Goal: Answer question/provide support

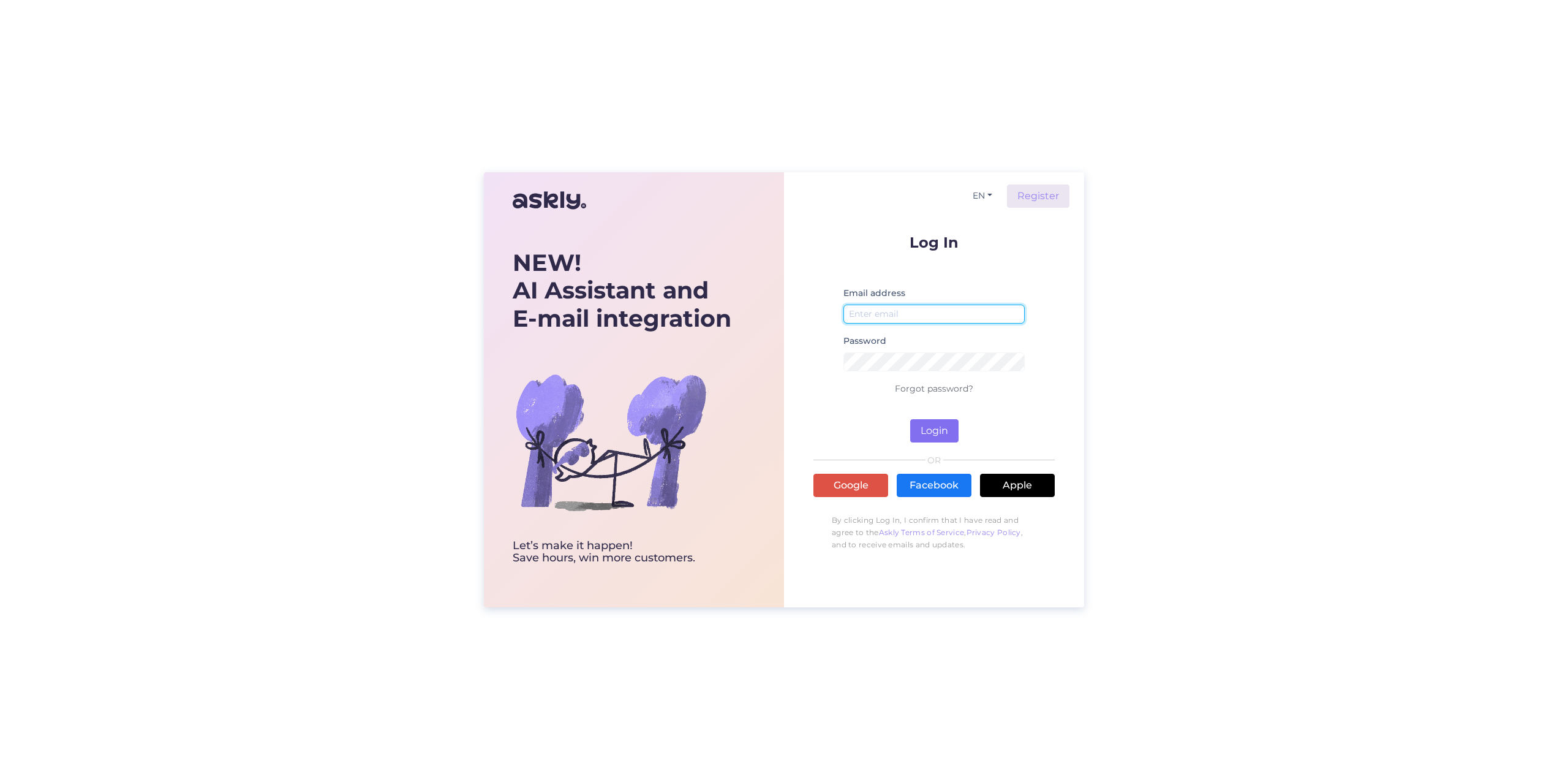
type input "[EMAIL_ADDRESS][DOMAIN_NAME]"
click at [934, 430] on button "Login" at bounding box center [934, 431] width 48 height 23
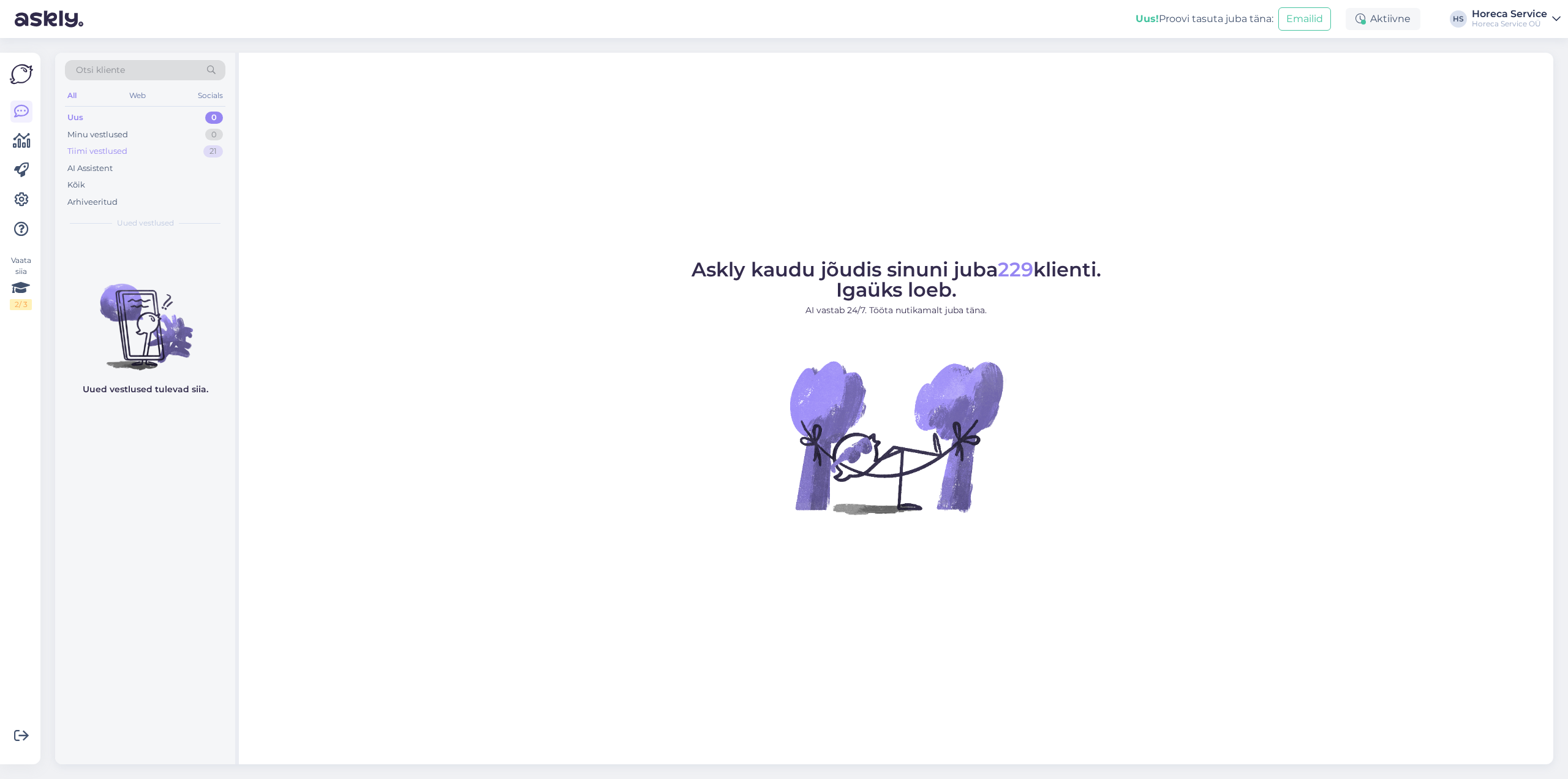
click at [113, 151] on div "Tiimi vestlused" at bounding box center [97, 151] width 60 height 12
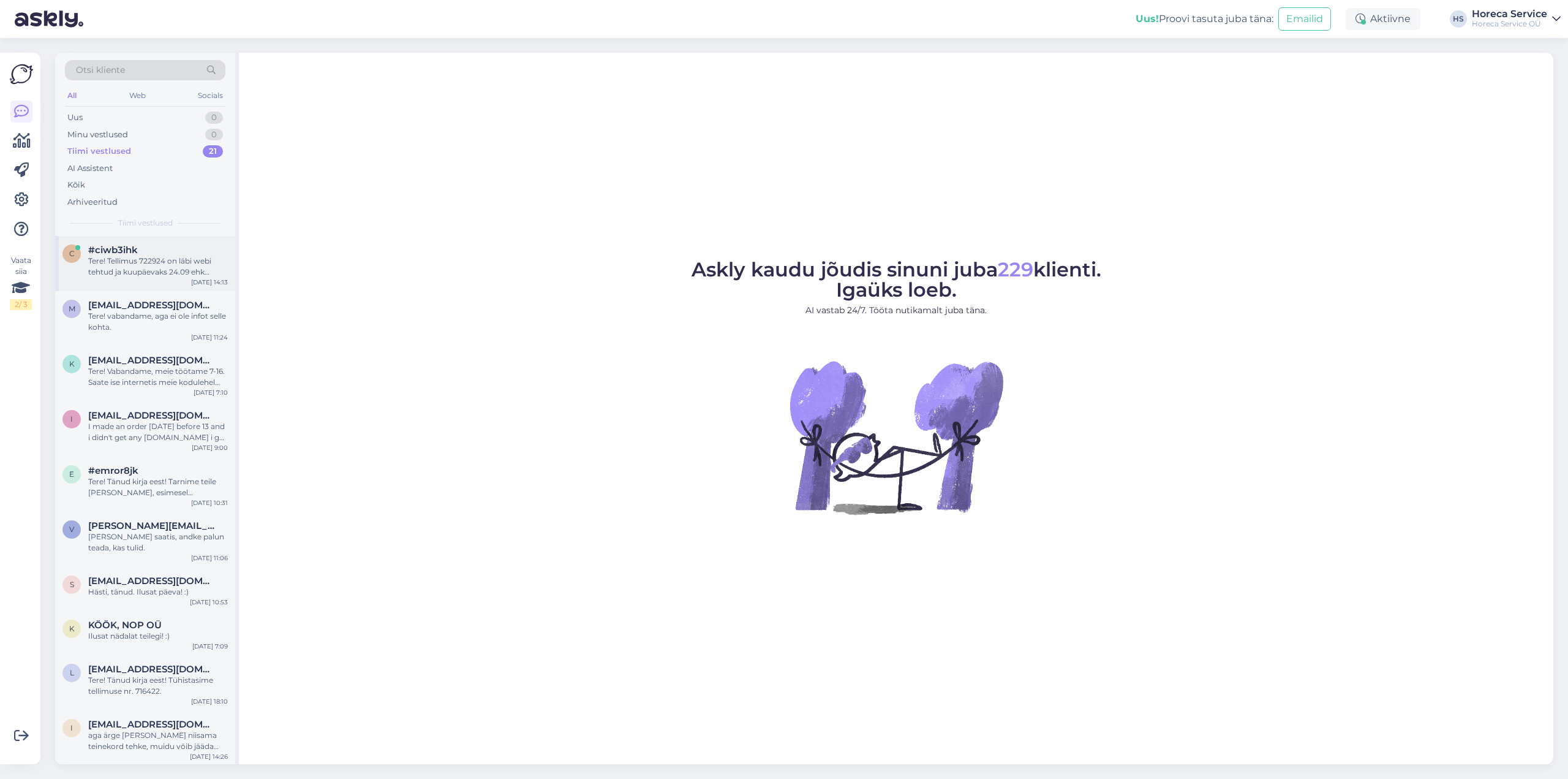
click at [164, 256] on div "Tere! Tellimus 722924 on läbi webi tehtud ja kuupäevaks 24.09 ehk homme." at bounding box center [158, 266] width 140 height 22
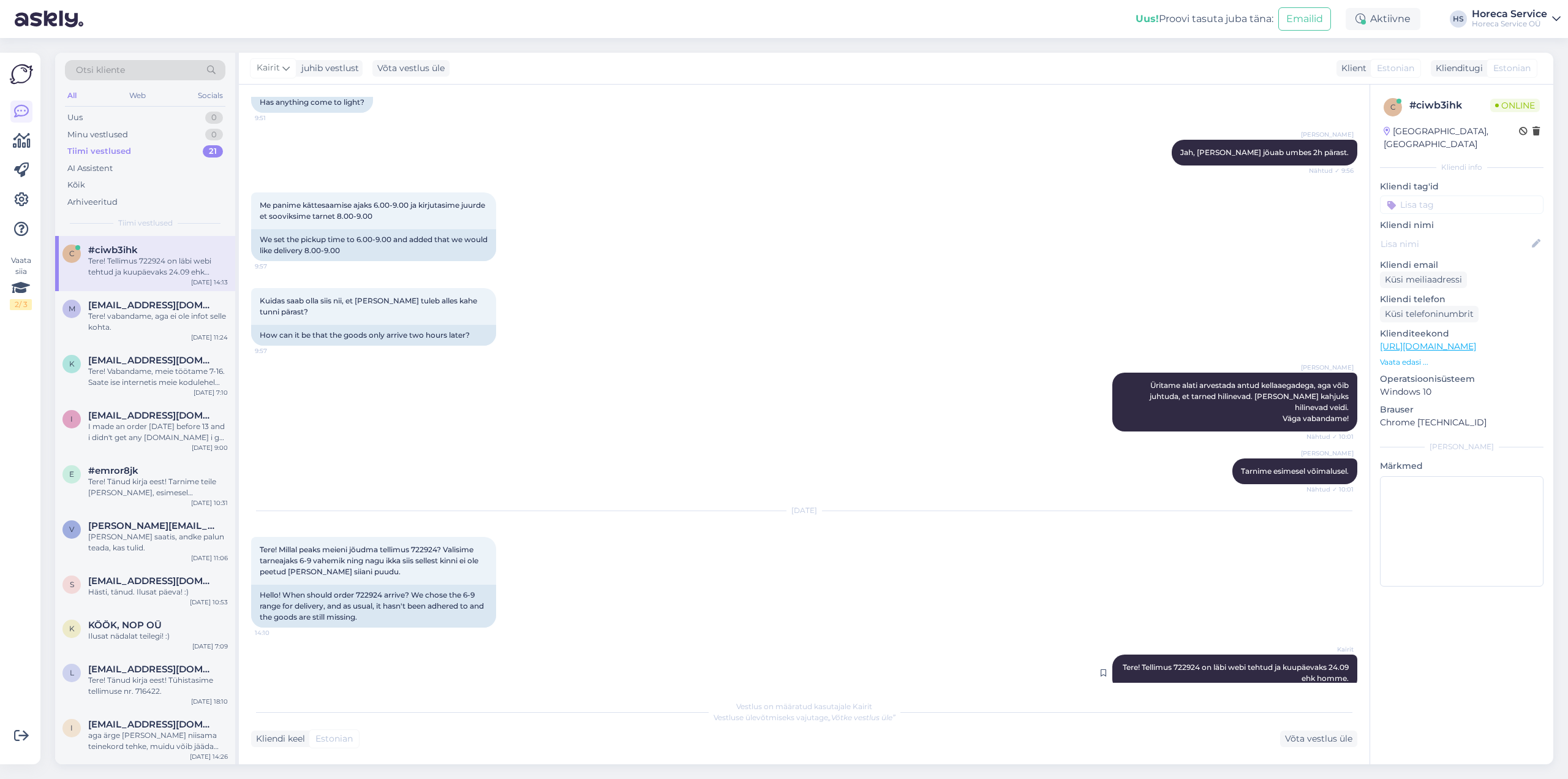
scroll to position [671, 0]
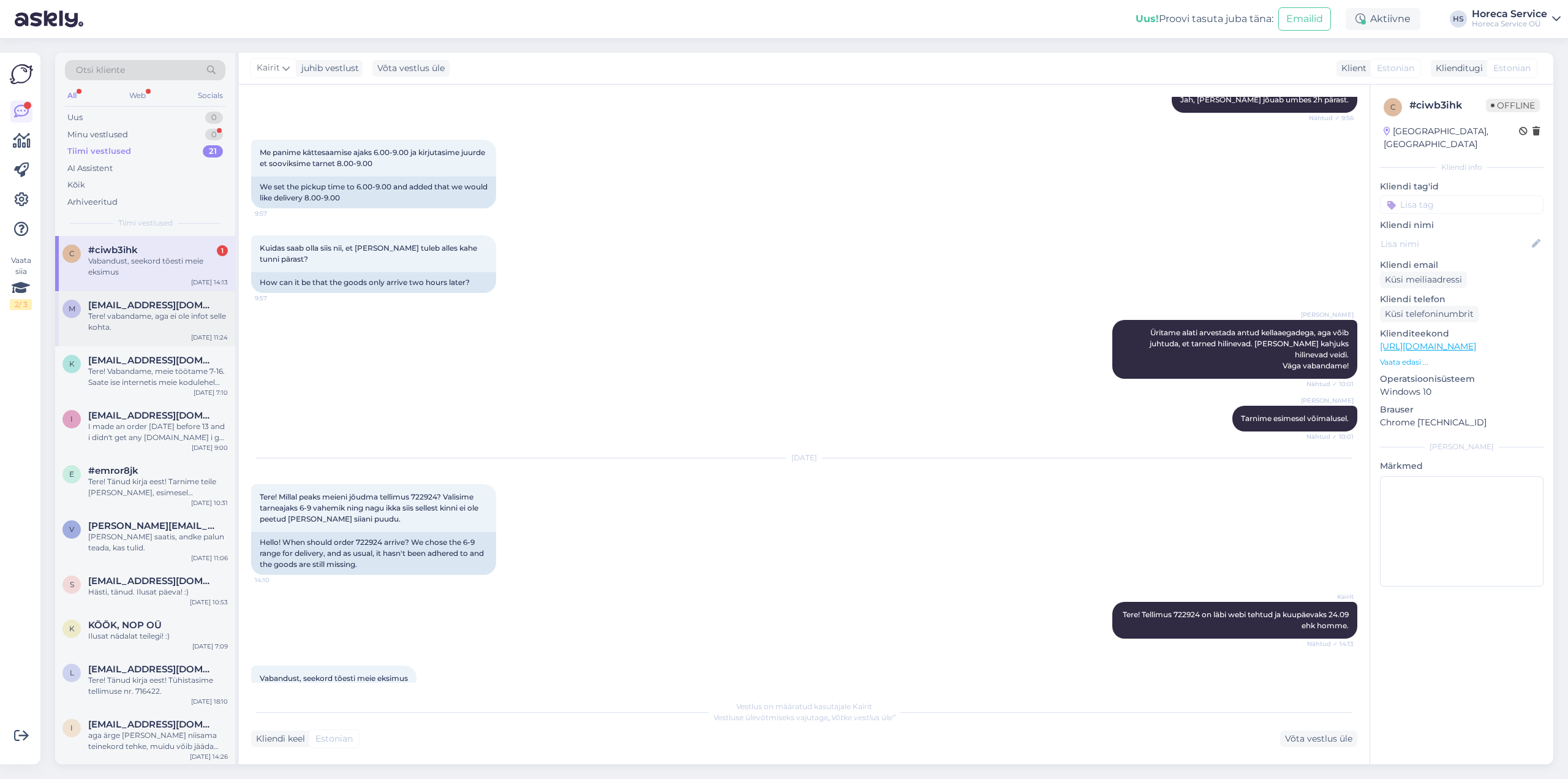
click at [113, 328] on div "Tere! vabandame, aga ei ole infot selle kohta." at bounding box center [158, 321] width 140 height 22
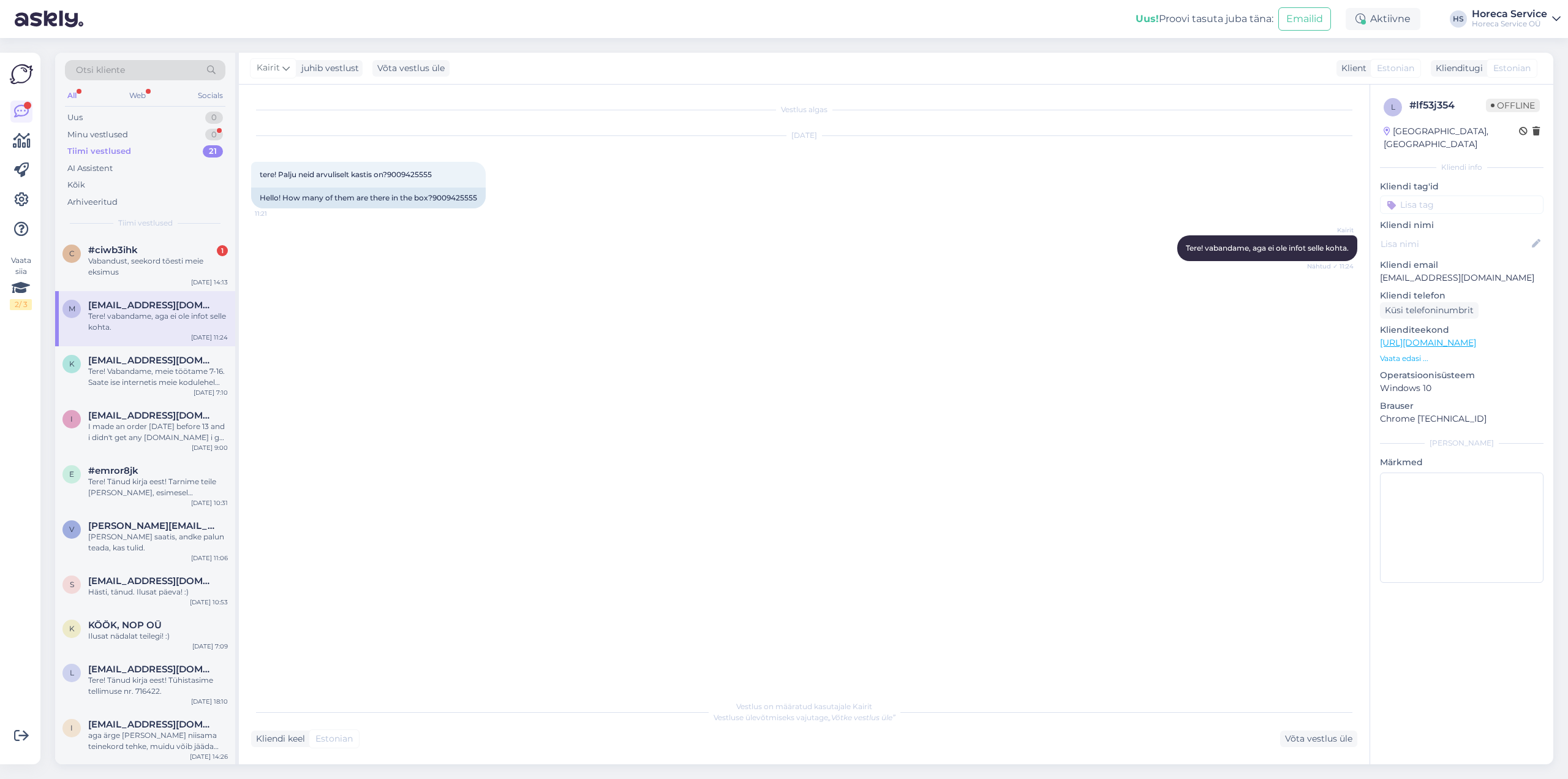
scroll to position [0, 0]
click at [134, 264] on div "Vabandust, seekord tõesti meie eksimus" at bounding box center [158, 266] width 140 height 22
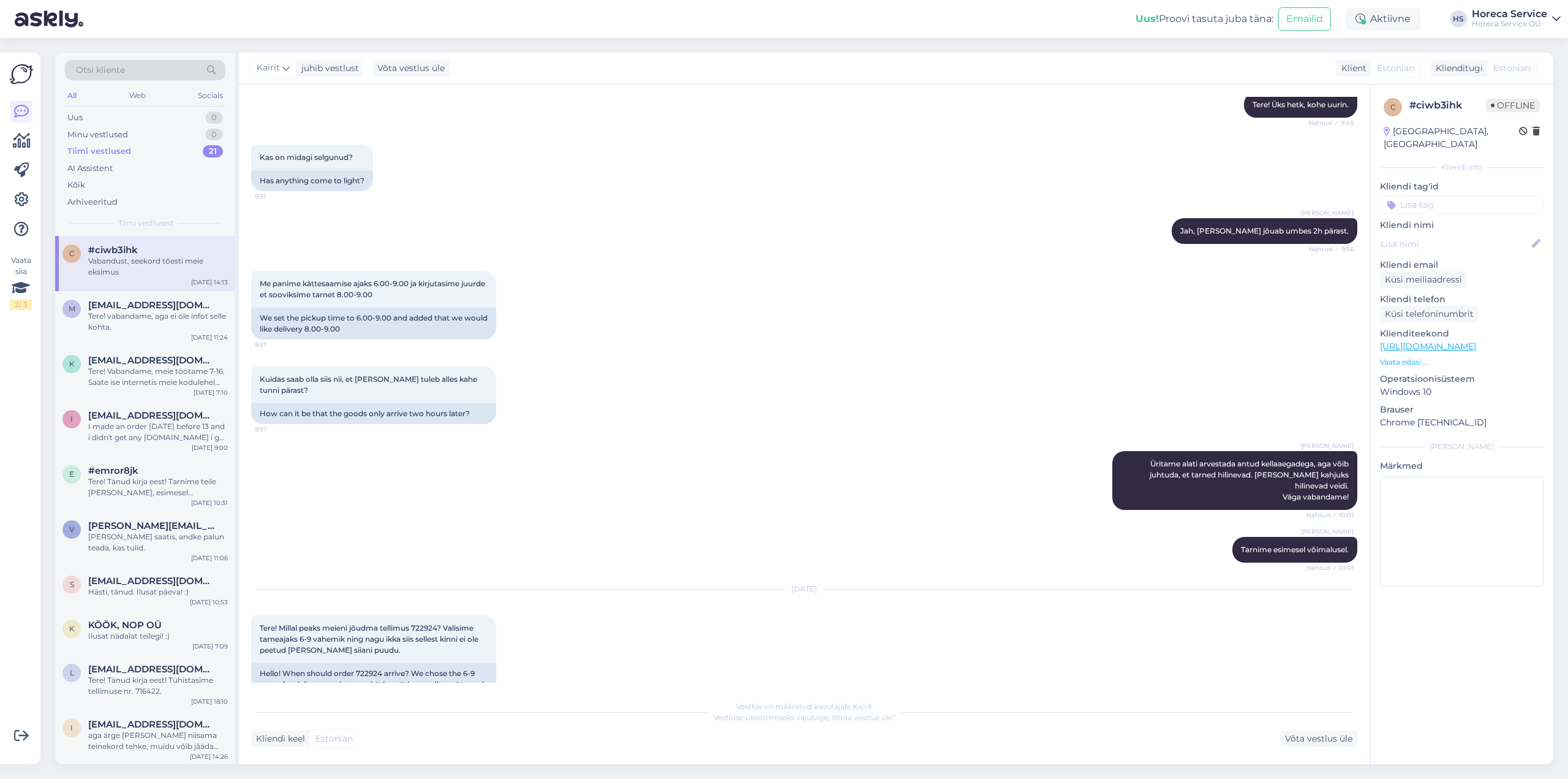
scroll to position [671, 0]
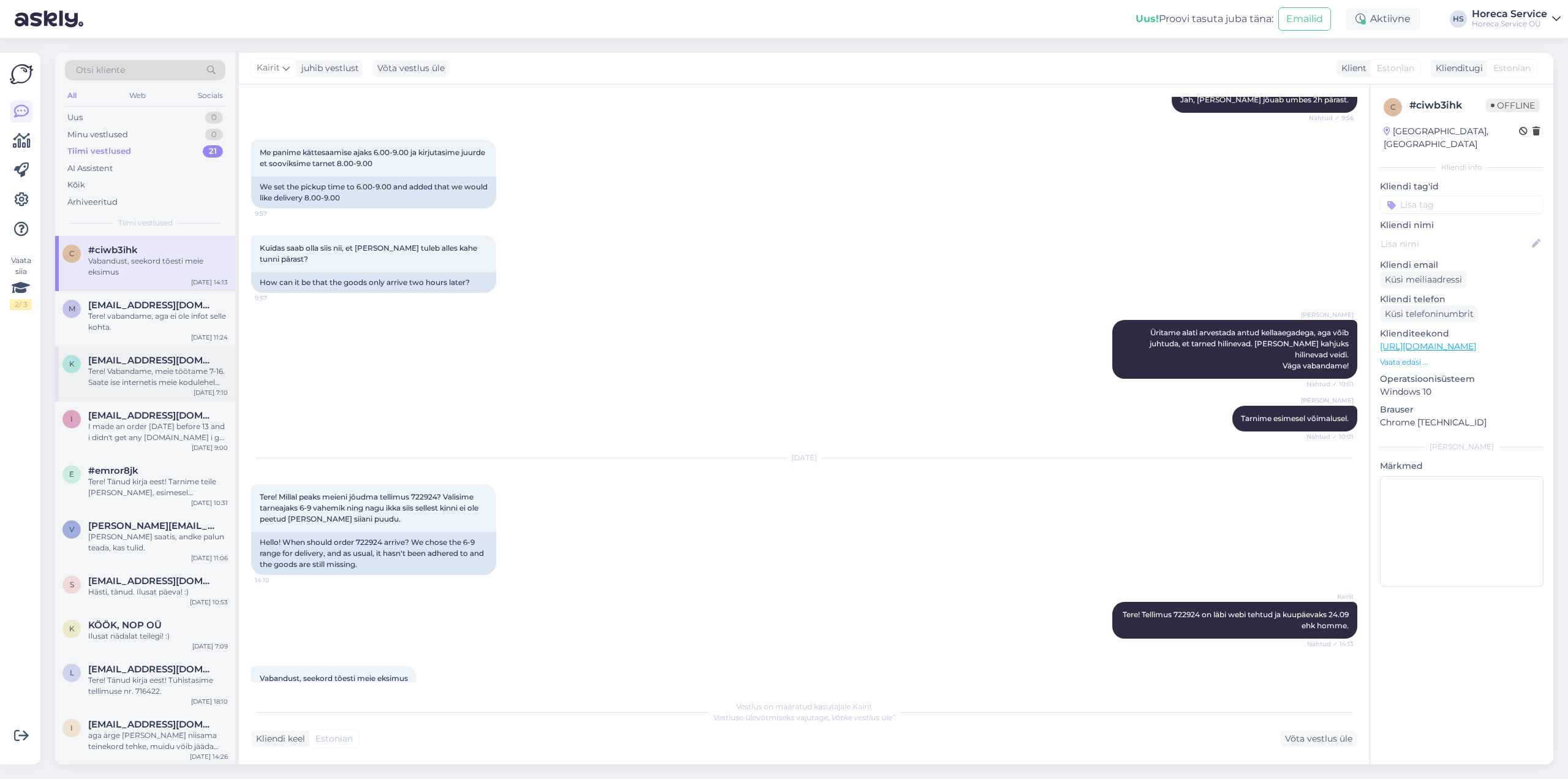
click at [138, 364] on span "[EMAIL_ADDRESS][DOMAIN_NAME]" at bounding box center [151, 360] width 127 height 11
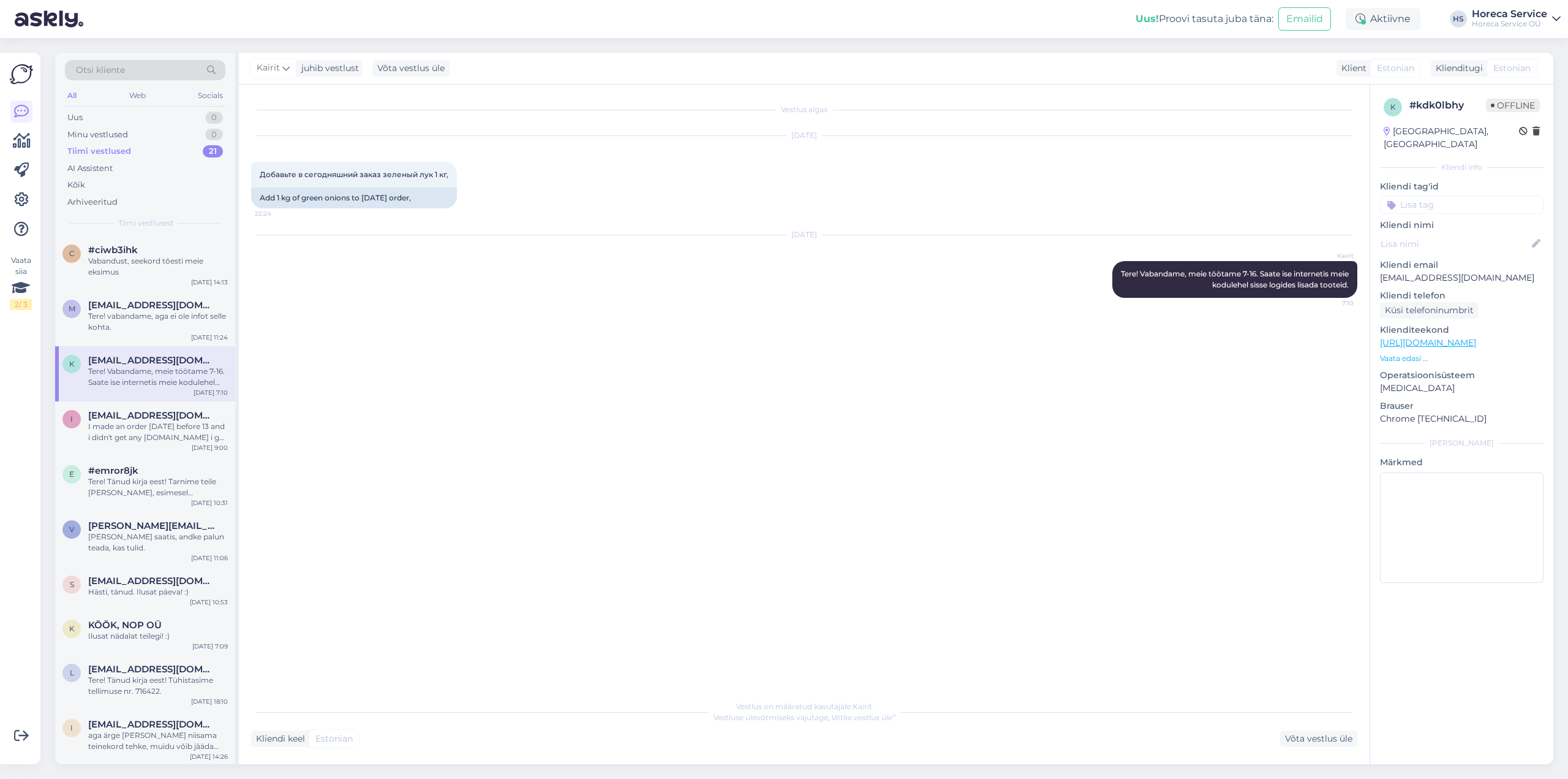
scroll to position [0, 0]
click at [165, 434] on div "I made an order [DATE] before 13 and i didn't get any [DOMAIN_NAME] i get it [D…" at bounding box center [158, 431] width 140 height 22
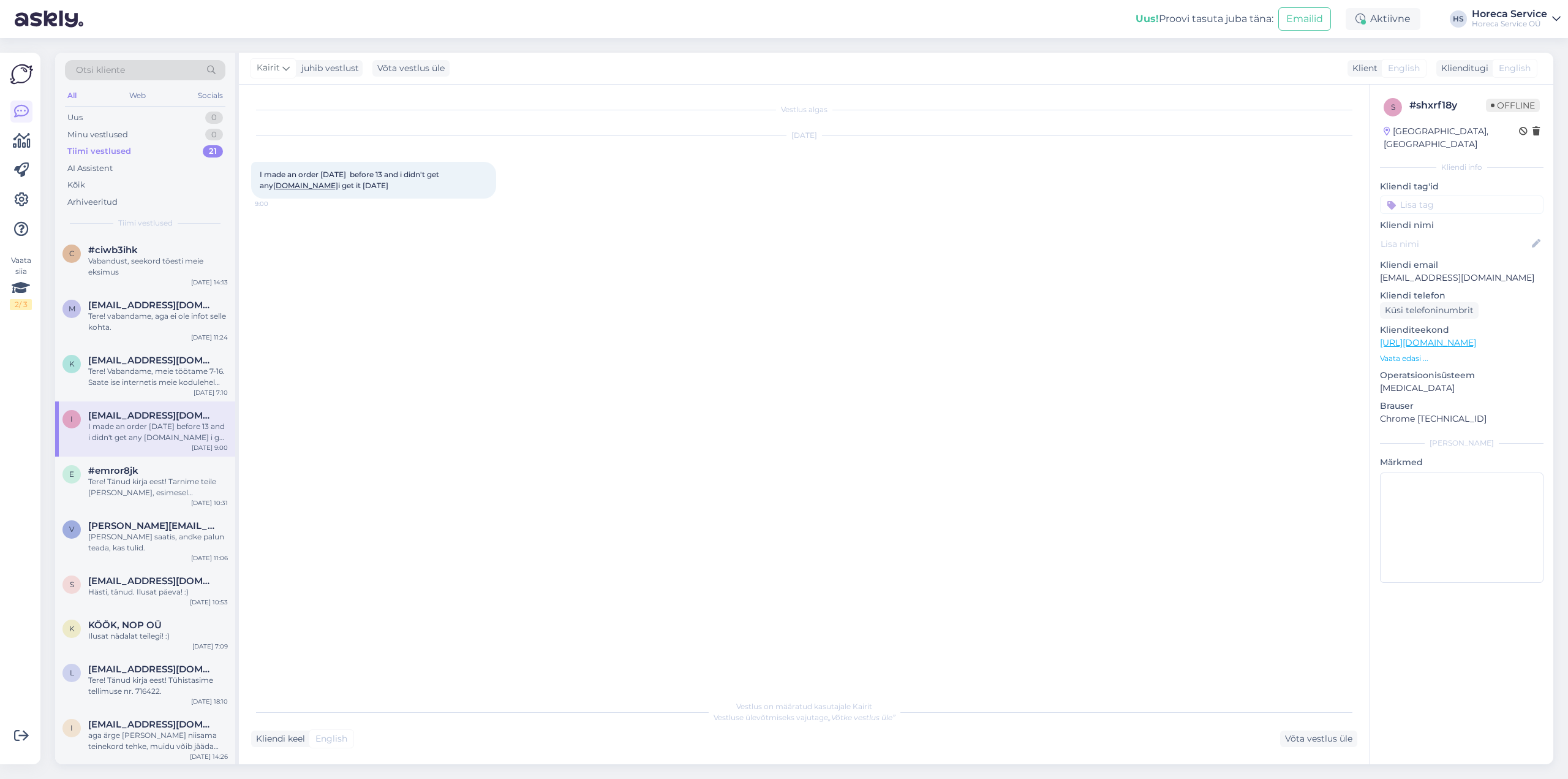
click at [142, 413] on span "[EMAIL_ADDRESS][DOMAIN_NAME]" at bounding box center [151, 415] width 127 height 11
click at [141, 463] on div "e #emror8jk Tere! Tänud kirja eest! Tarnime teile [PERSON_NAME], esimesel võima…" at bounding box center [145, 483] width 180 height 55
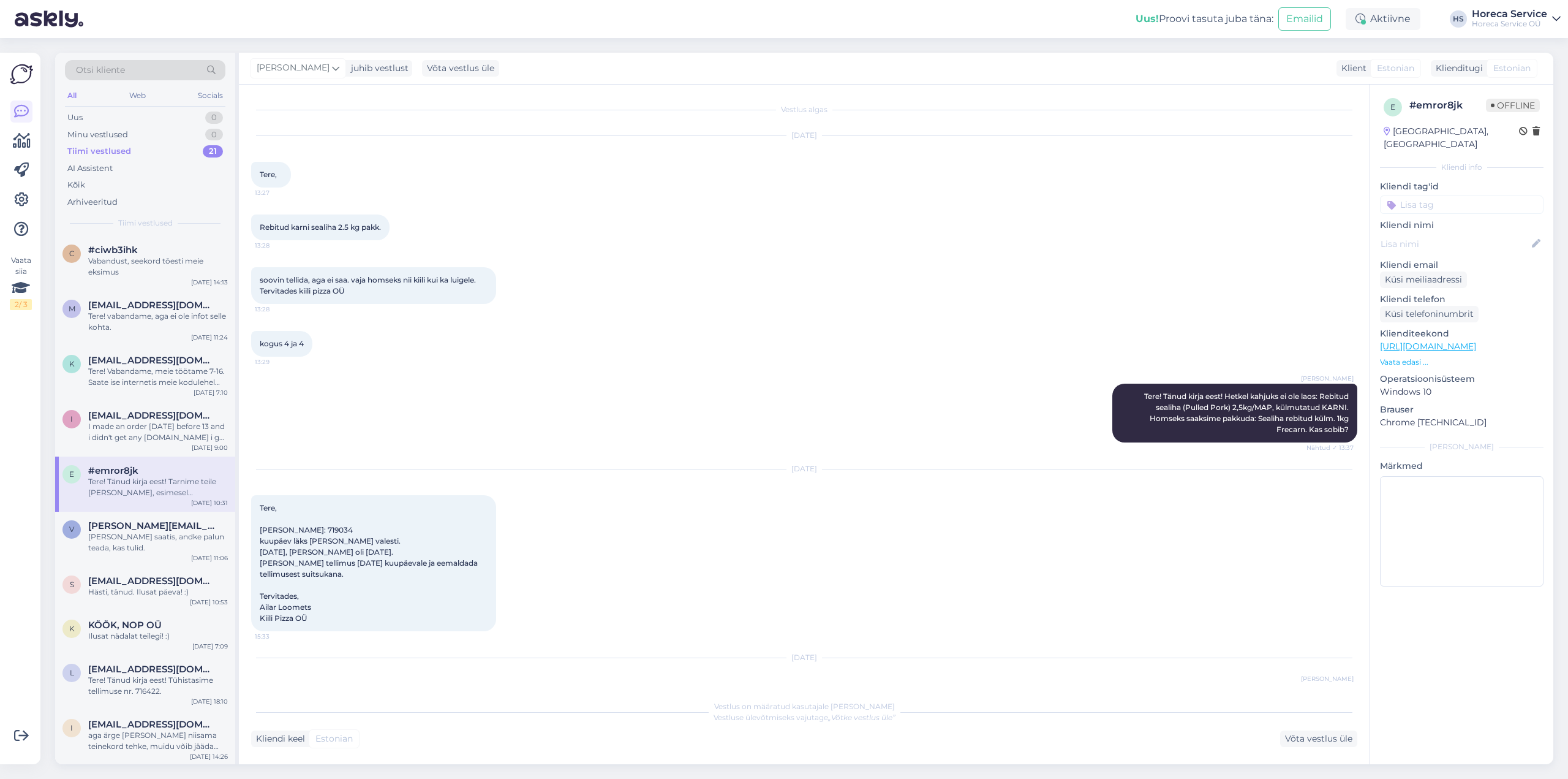
scroll to position [62, 0]
